Goal: Transaction & Acquisition: Purchase product/service

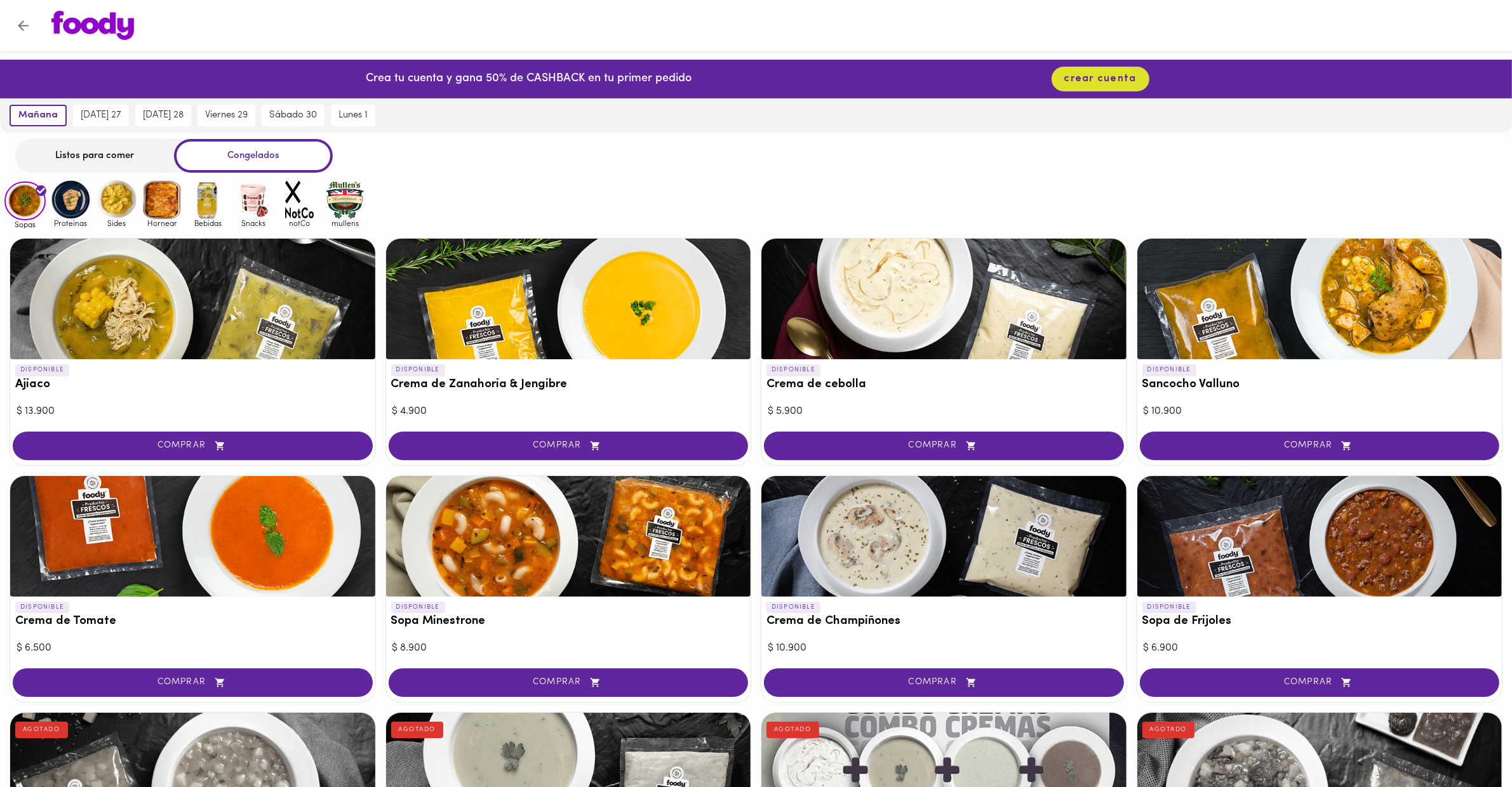
click at [74, 154] on div "Listos para comer" at bounding box center [94, 156] width 159 height 34
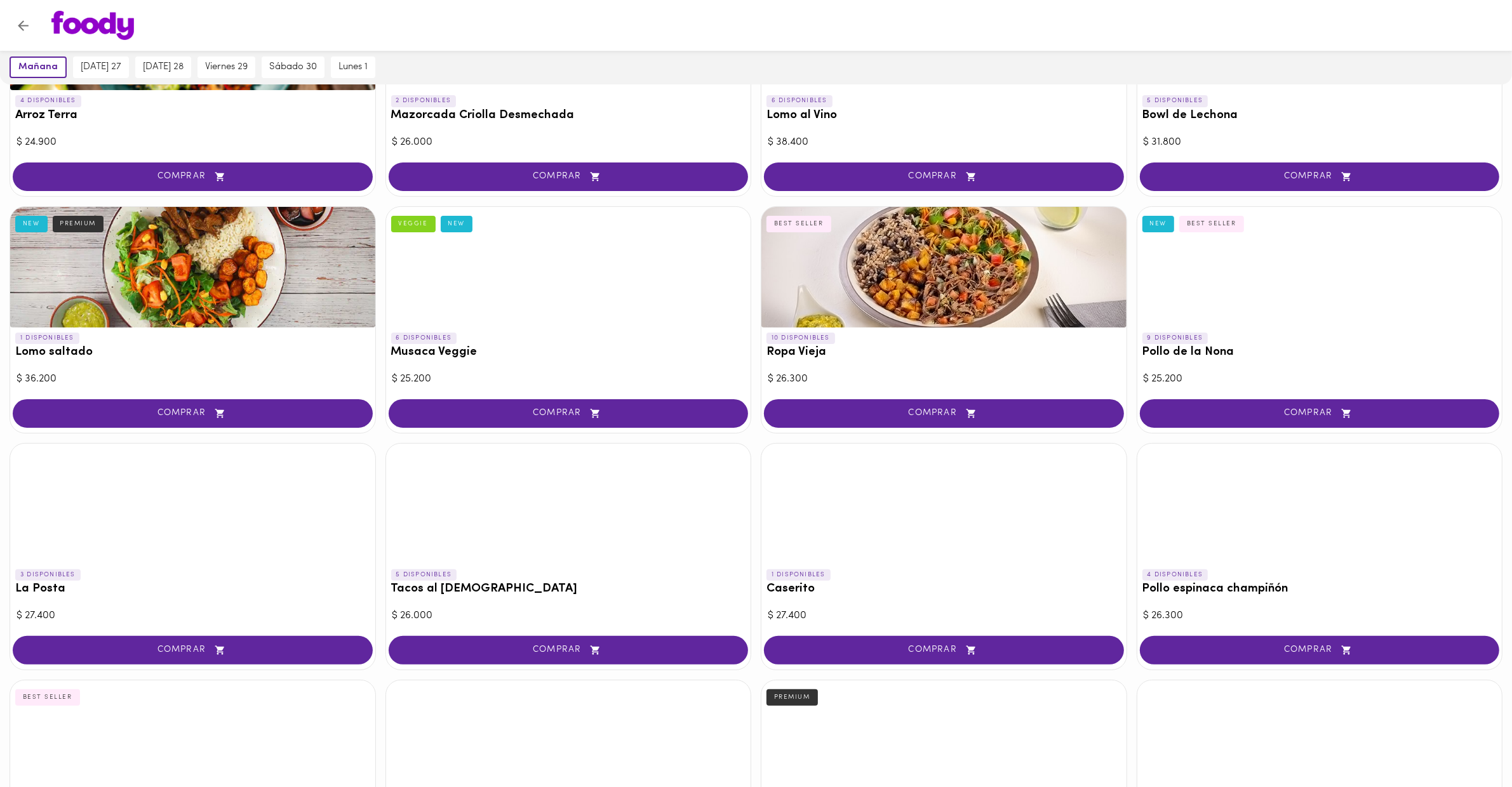
scroll to position [138, 0]
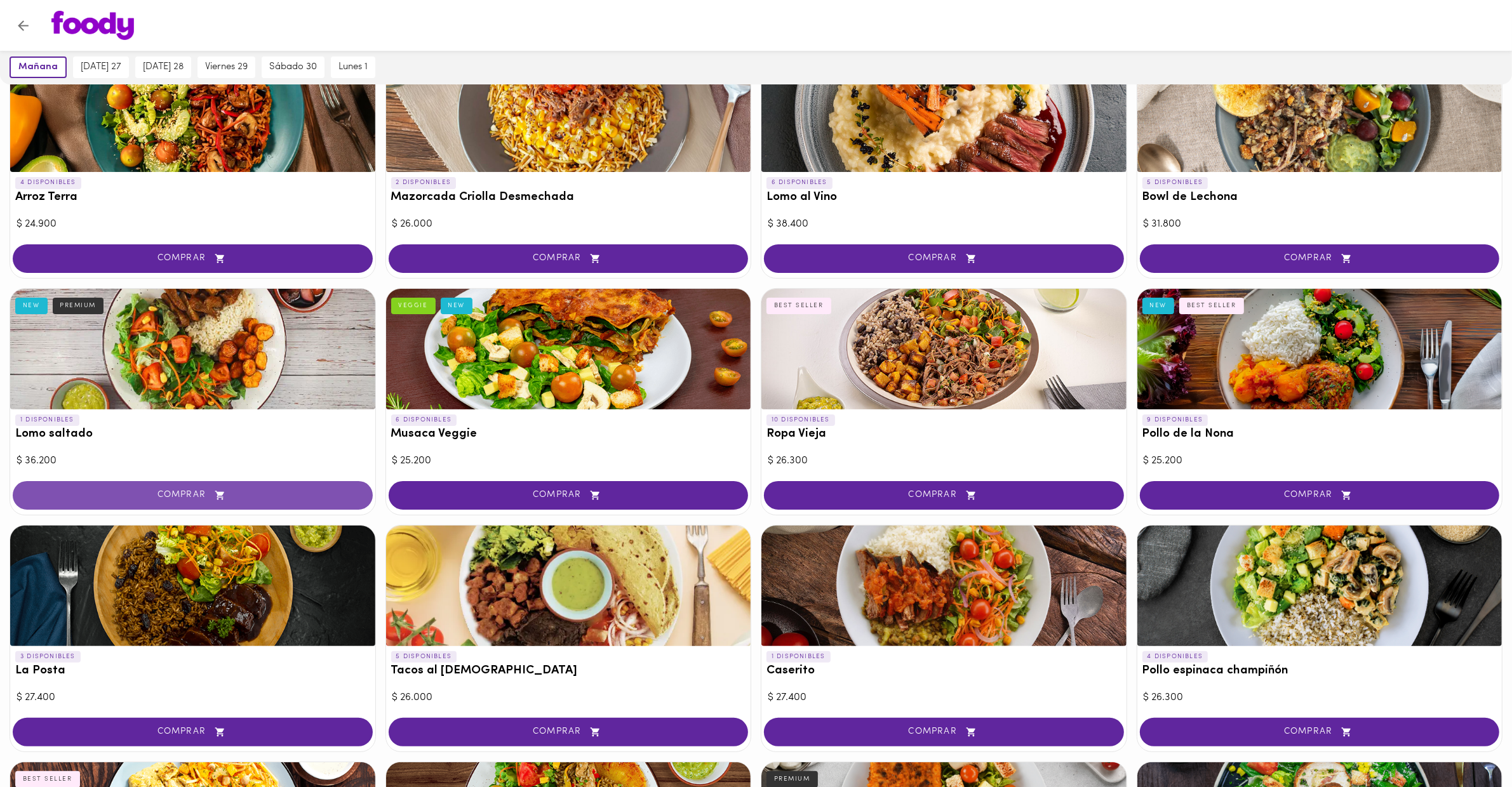
click at [289, 501] on button "COMPRAR" at bounding box center [193, 495] width 360 height 29
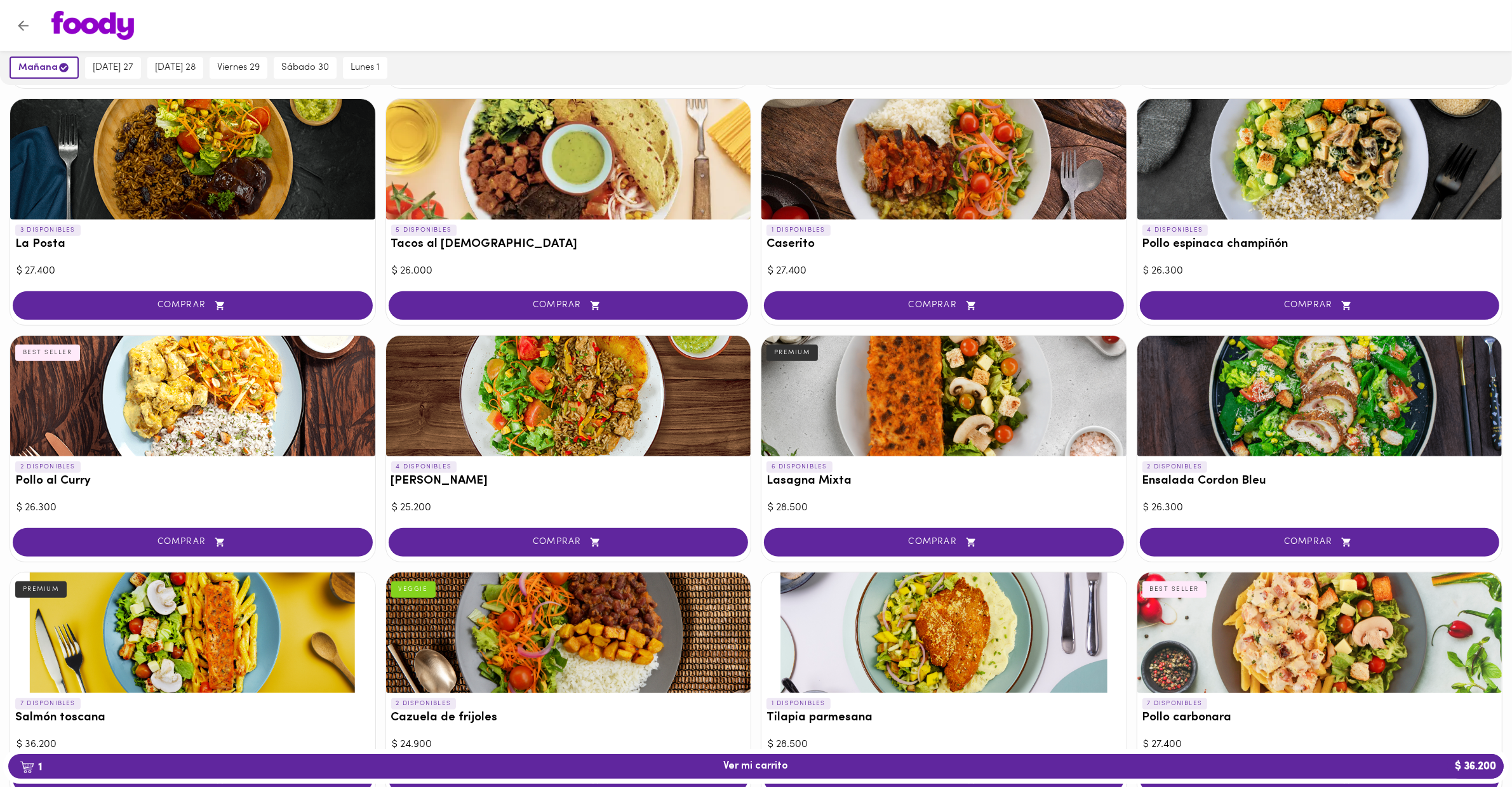
scroll to position [795, 0]
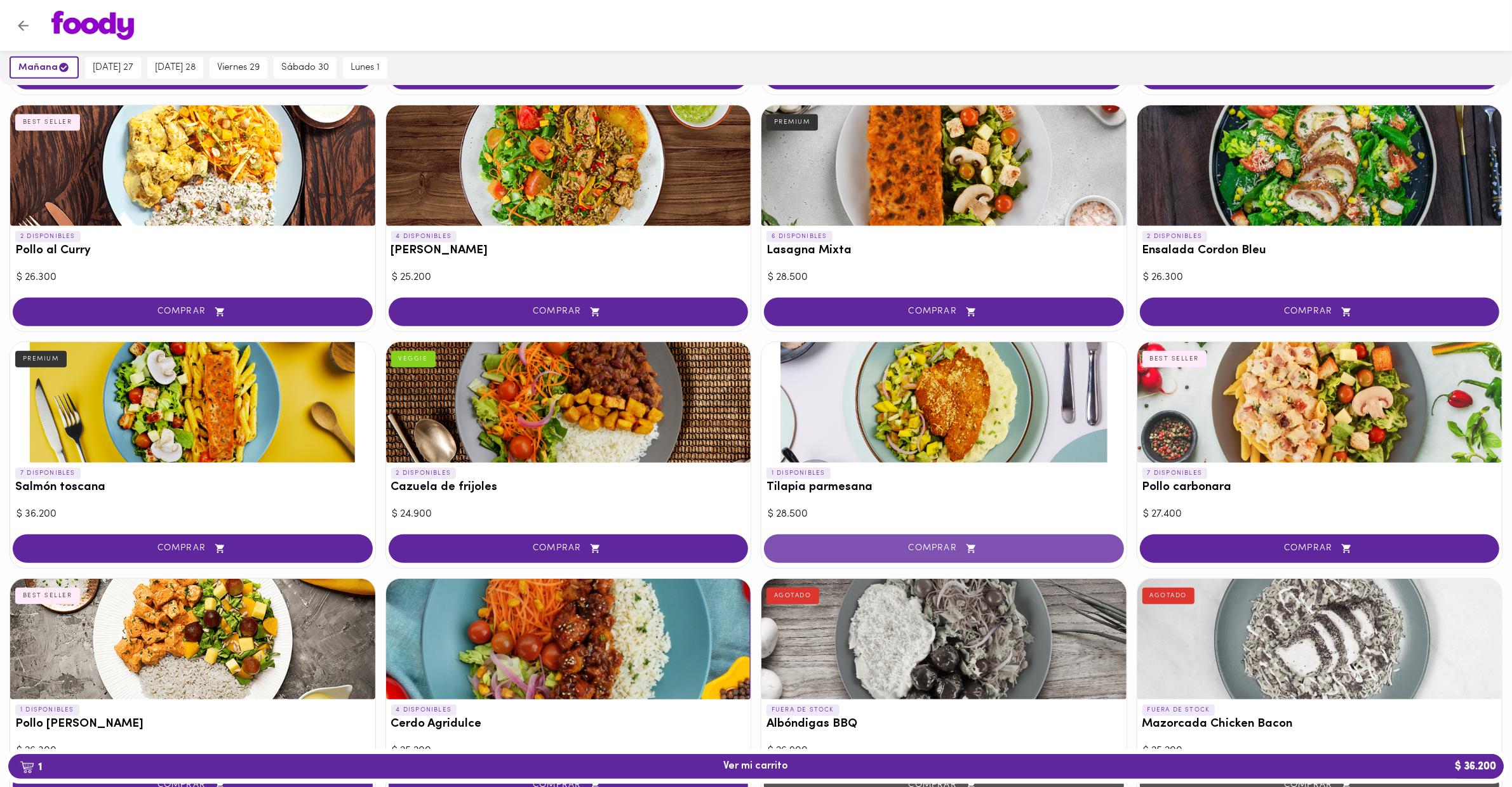
click at [905, 549] on span "COMPRAR" at bounding box center [944, 548] width 329 height 11
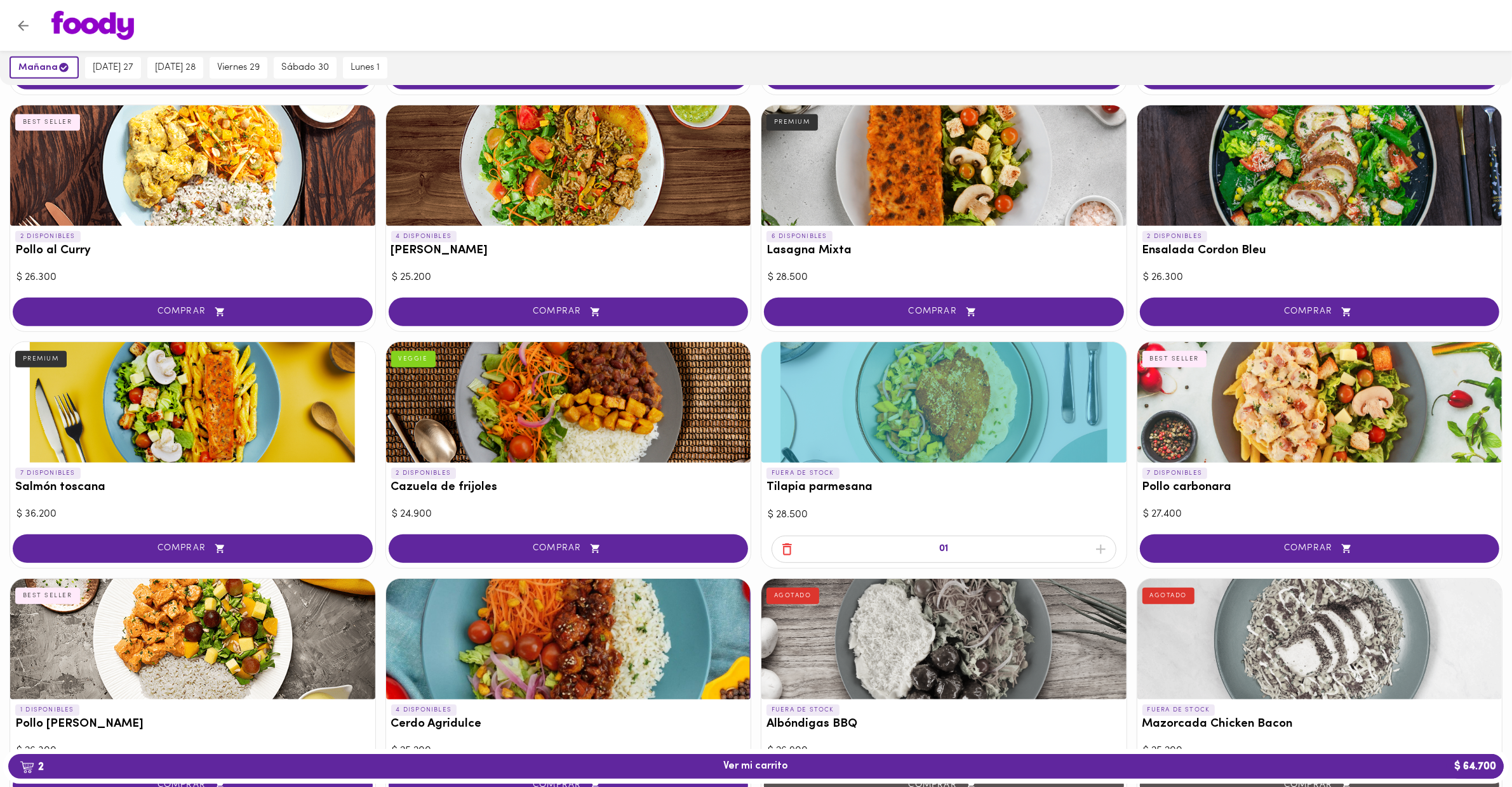
scroll to position [0, 0]
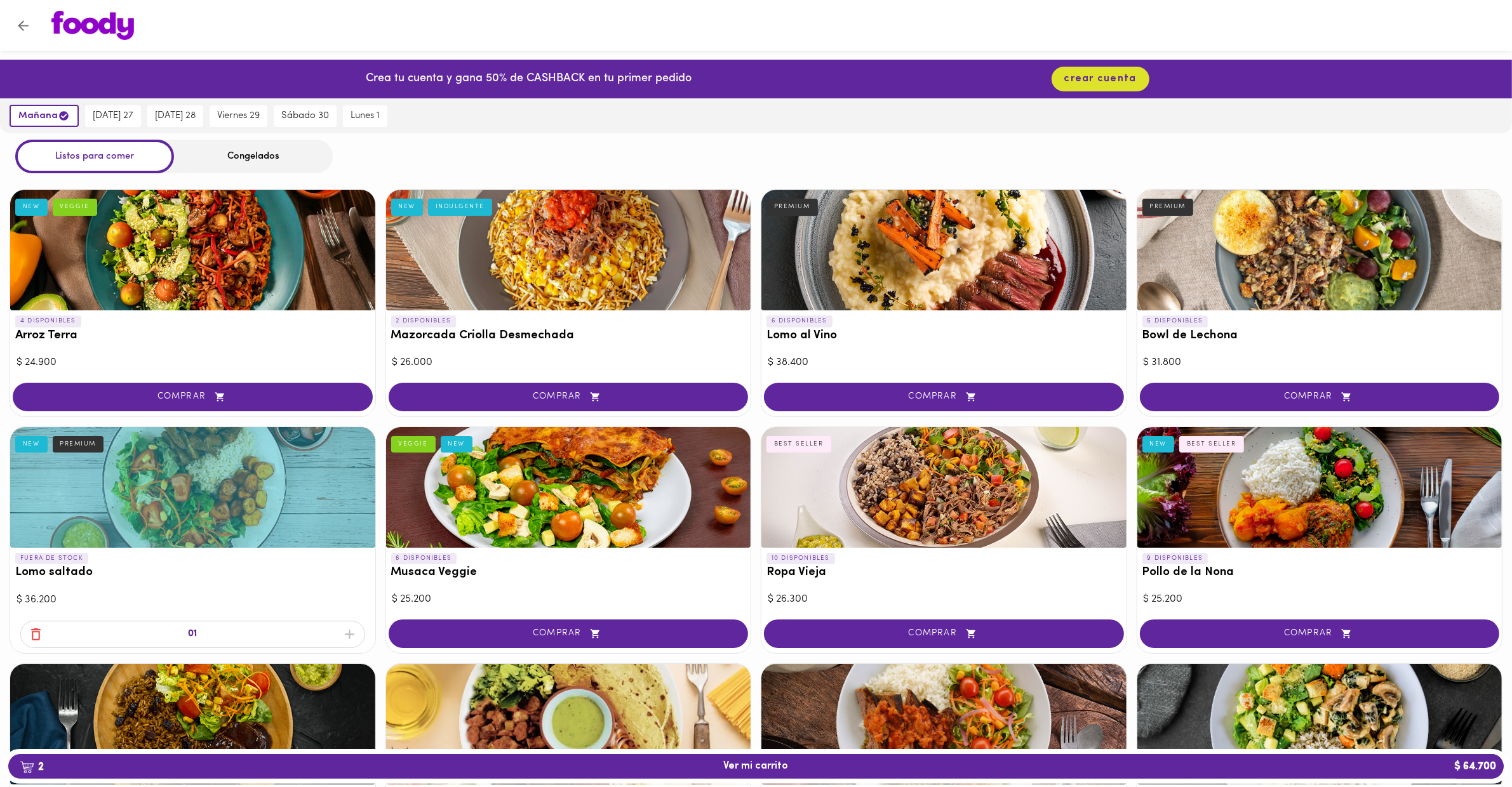
click at [36, 628] on icon "button" at bounding box center [36, 634] width 10 height 12
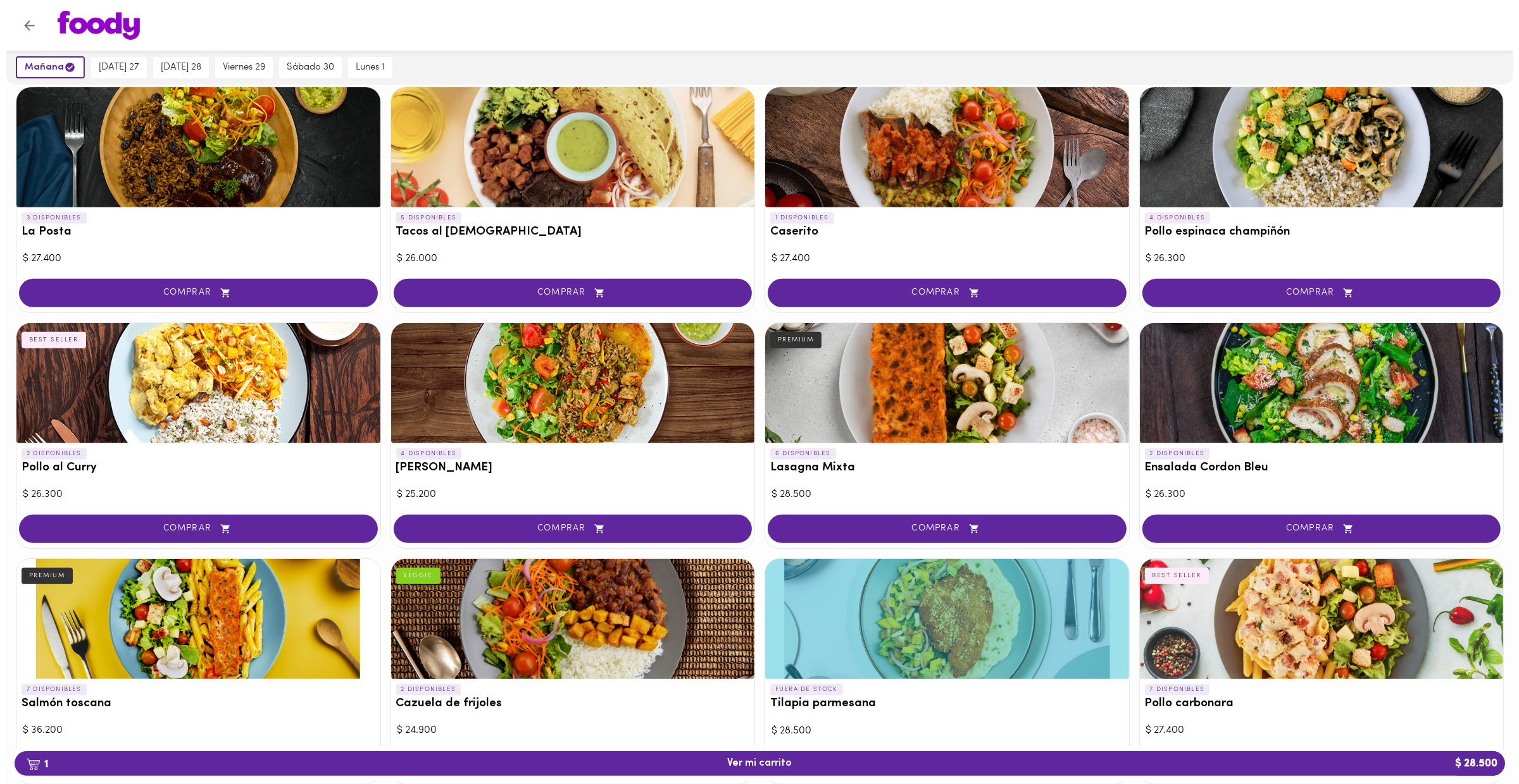
scroll to position [600, 0]
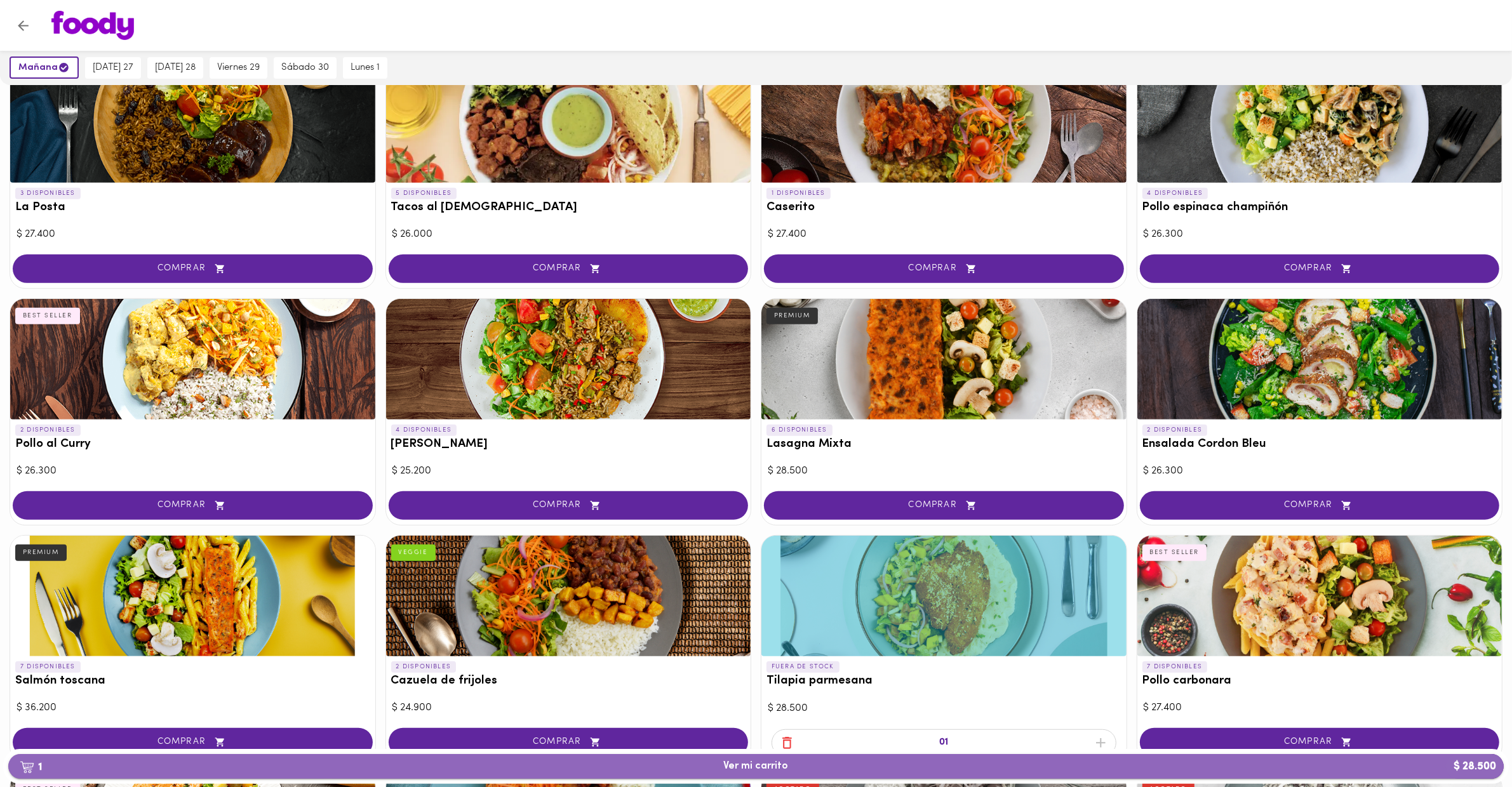
click at [829, 762] on span "1 Ver mi carrito $ 28.500" at bounding box center [756, 766] width 1476 height 12
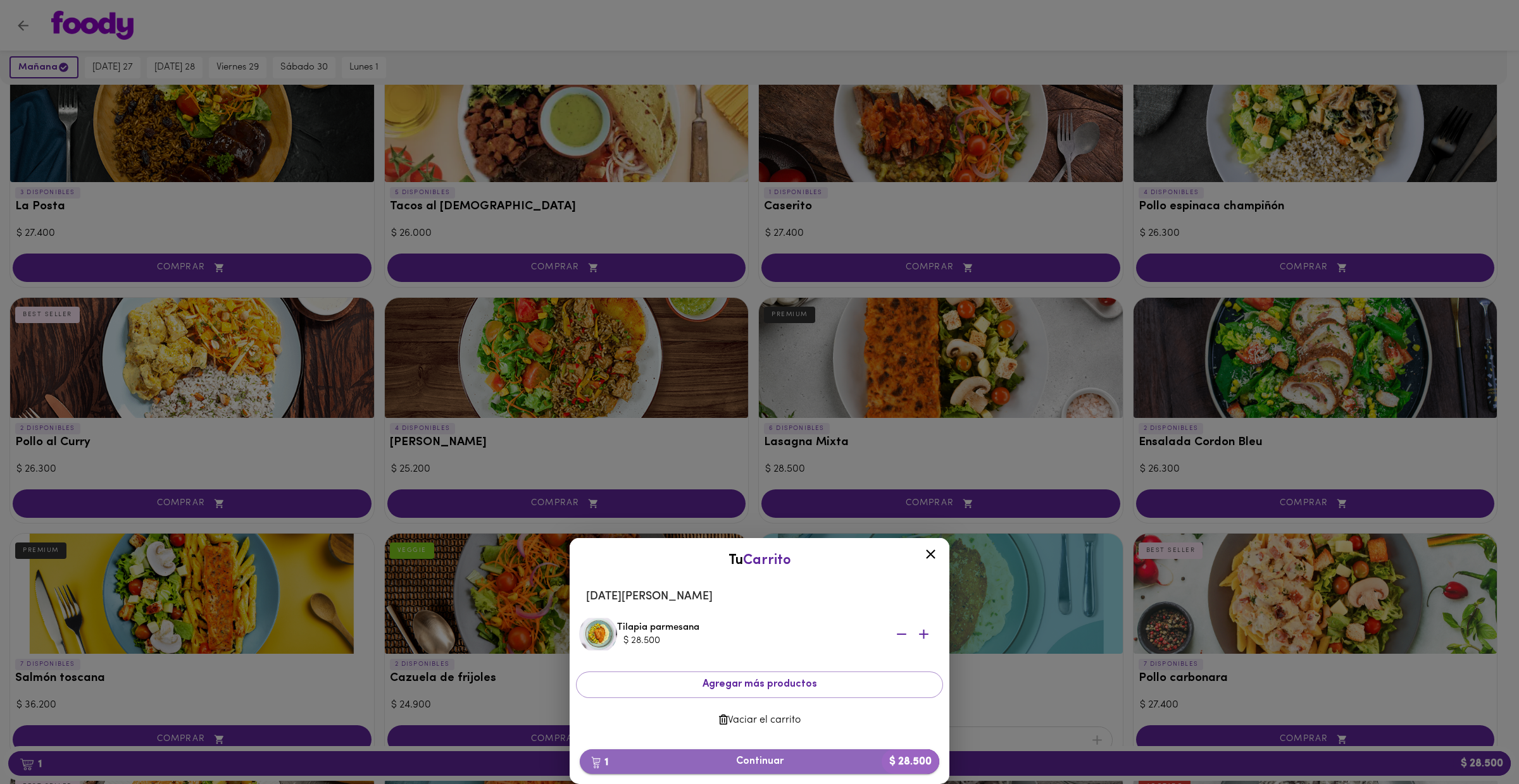
click at [815, 752] on button "1 Continuar $ 28.500" at bounding box center [759, 761] width 359 height 25
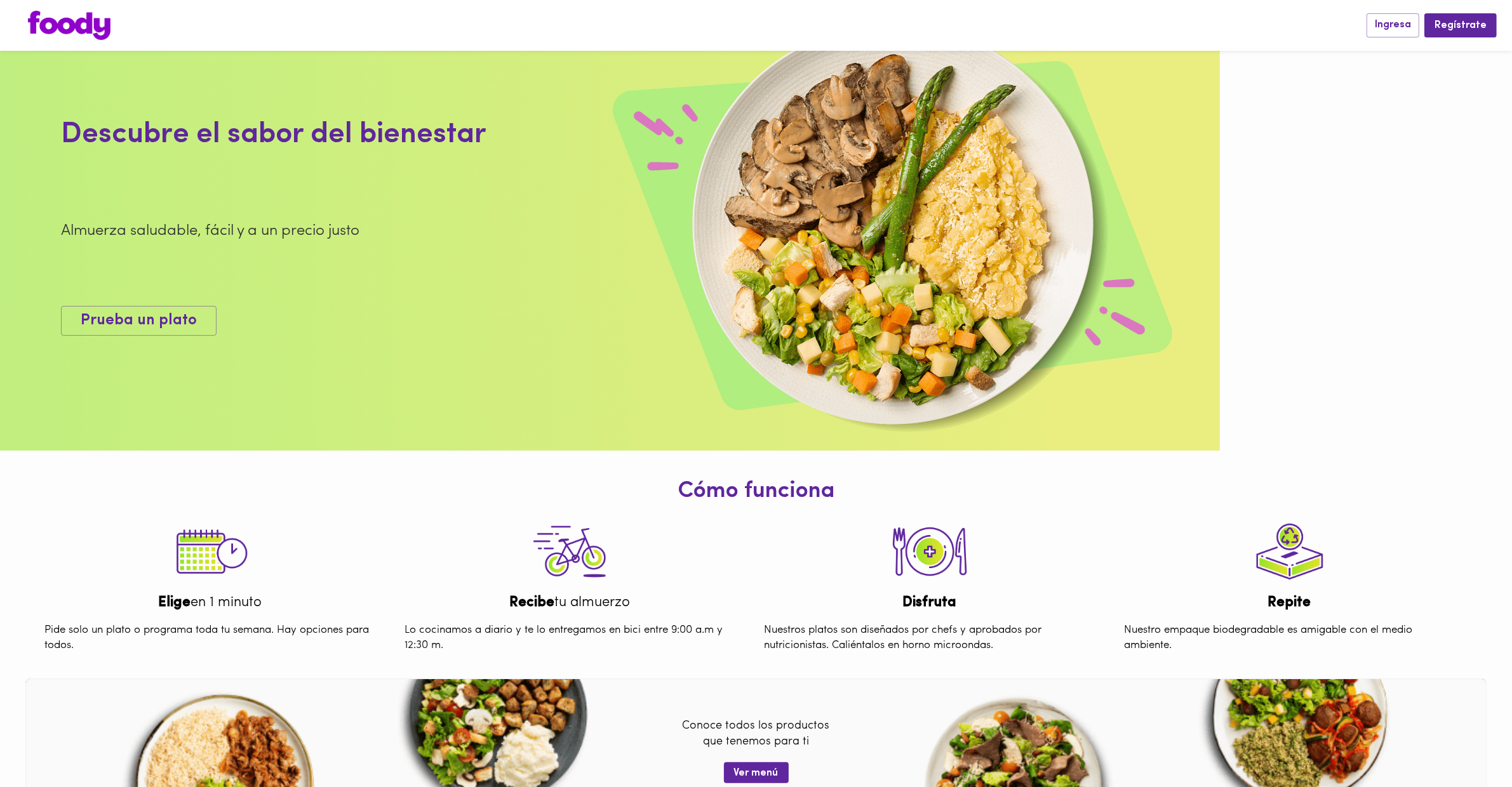
scroll to position [71, 0]
